Goal: Complete application form

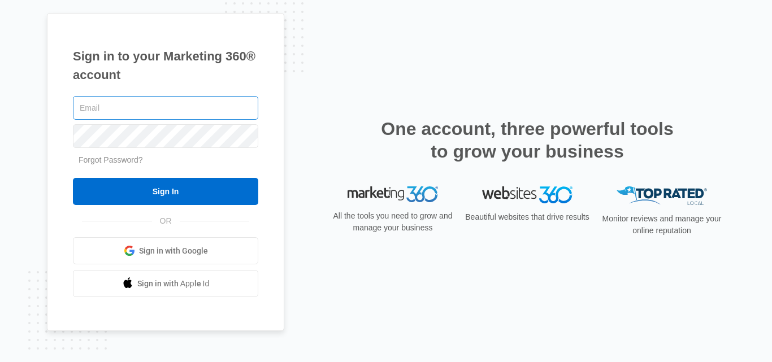
click at [148, 109] on input "text" at bounding box center [165, 108] width 185 height 24
type input "mesadentalsd.marketing@gmail.com"
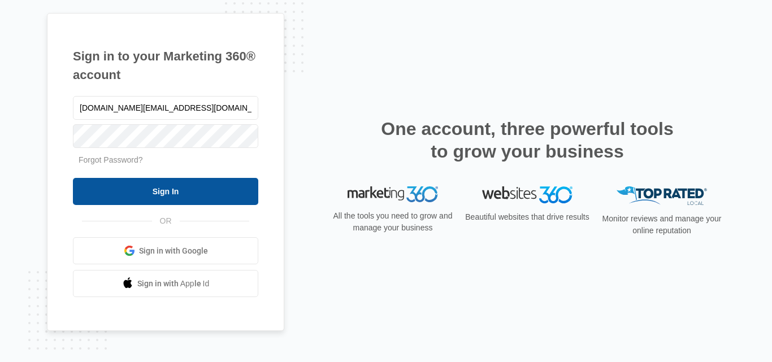
click at [182, 180] on input "Sign In" at bounding box center [165, 191] width 185 height 27
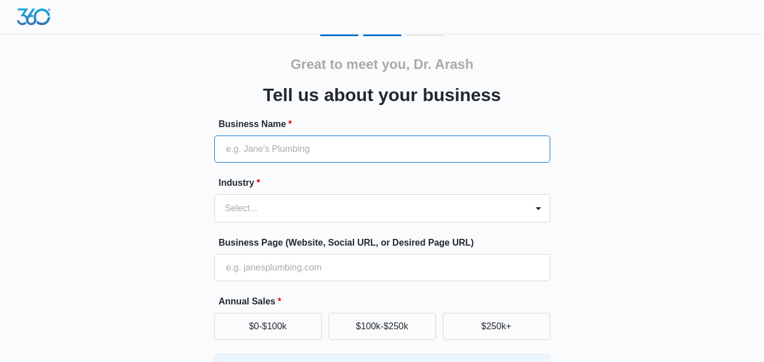
click at [338, 145] on input "Business Name *" at bounding box center [382, 149] width 336 height 27
type input "Mesa Dental"
type input "[PHONE_NUMBER]"
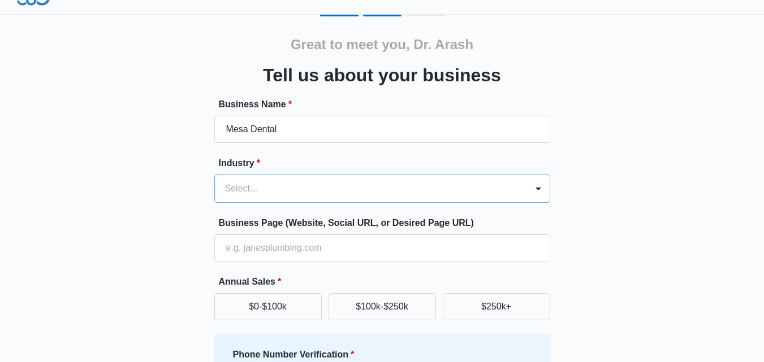
click at [298, 203] on div "Select..." at bounding box center [382, 189] width 336 height 28
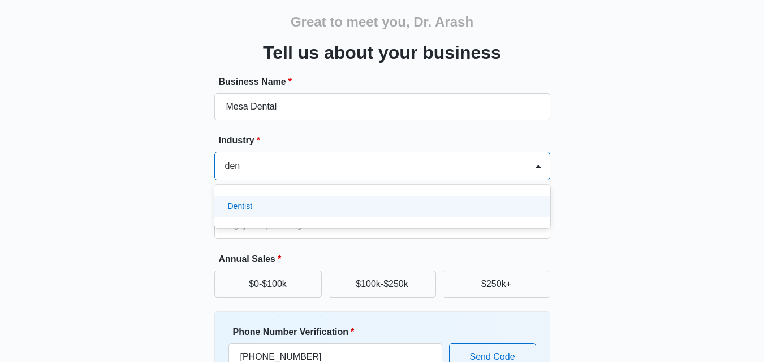
type input "dent"
click at [264, 204] on div "Dentist" at bounding box center [381, 207] width 306 height 12
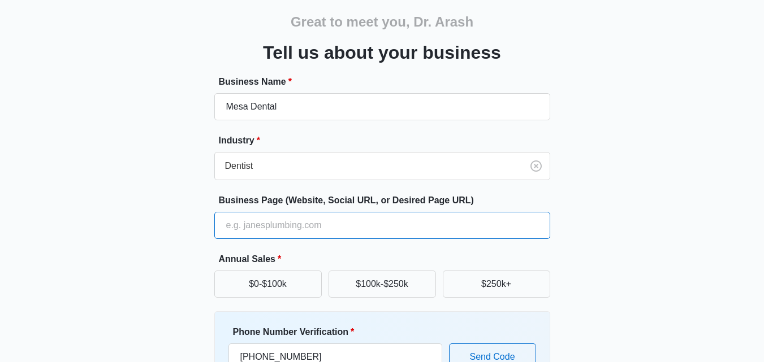
click at [265, 222] on input "Business Page (Website, Social URL, or Desired Page URL)" at bounding box center [382, 225] width 336 height 27
type input "[URL][DOMAIN_NAME]"
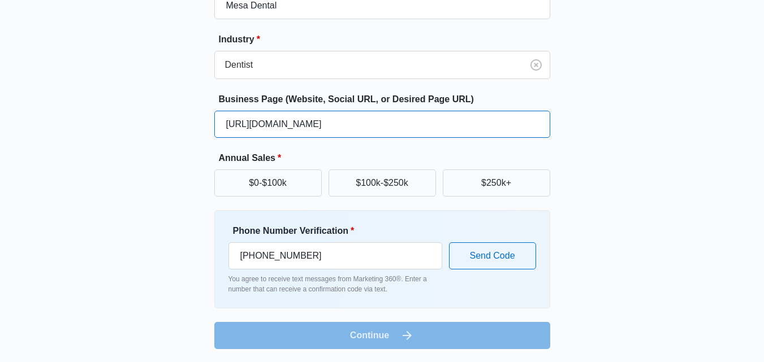
scroll to position [144, 0]
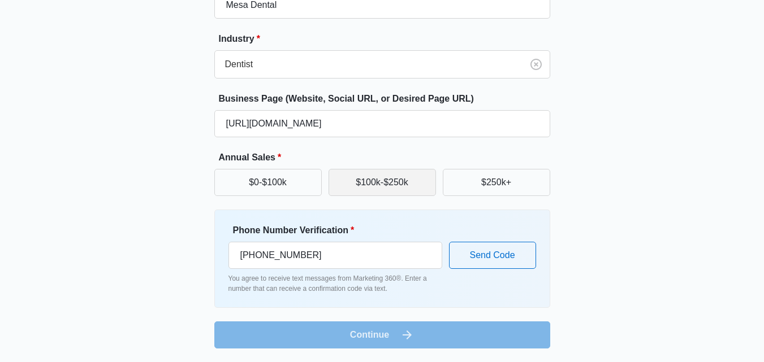
click at [396, 183] on button "$100k-$250k" at bounding box center [381, 182] width 107 height 27
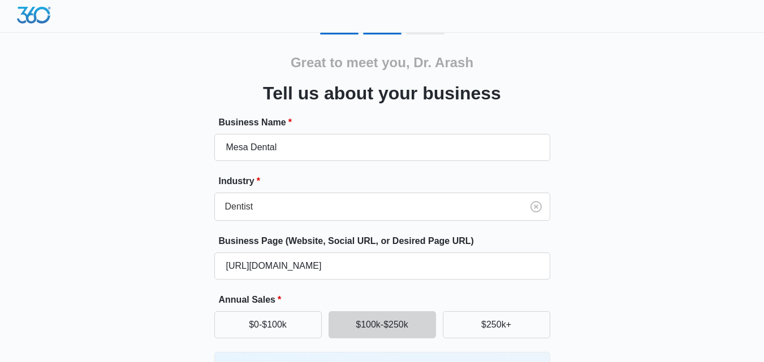
scroll to position [0, 0]
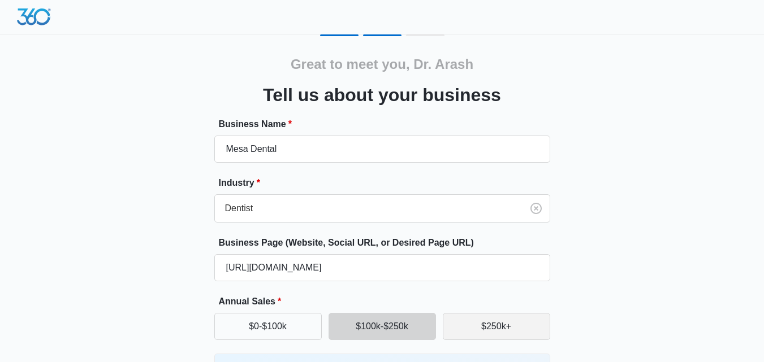
click at [466, 317] on button "$250k+" at bounding box center [496, 326] width 107 height 27
